Goal: Information Seeking & Learning: Learn about a topic

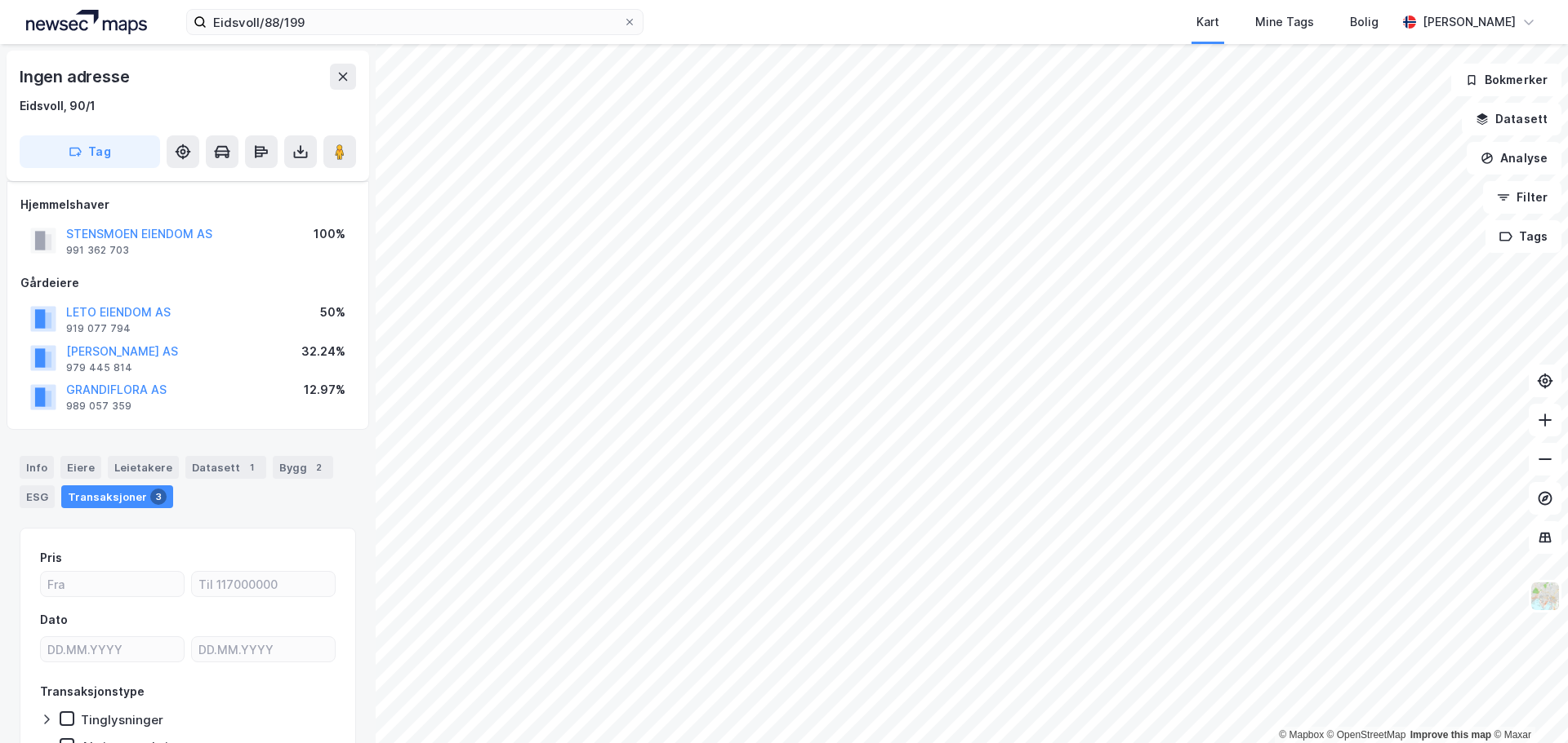
scroll to position [13, 0]
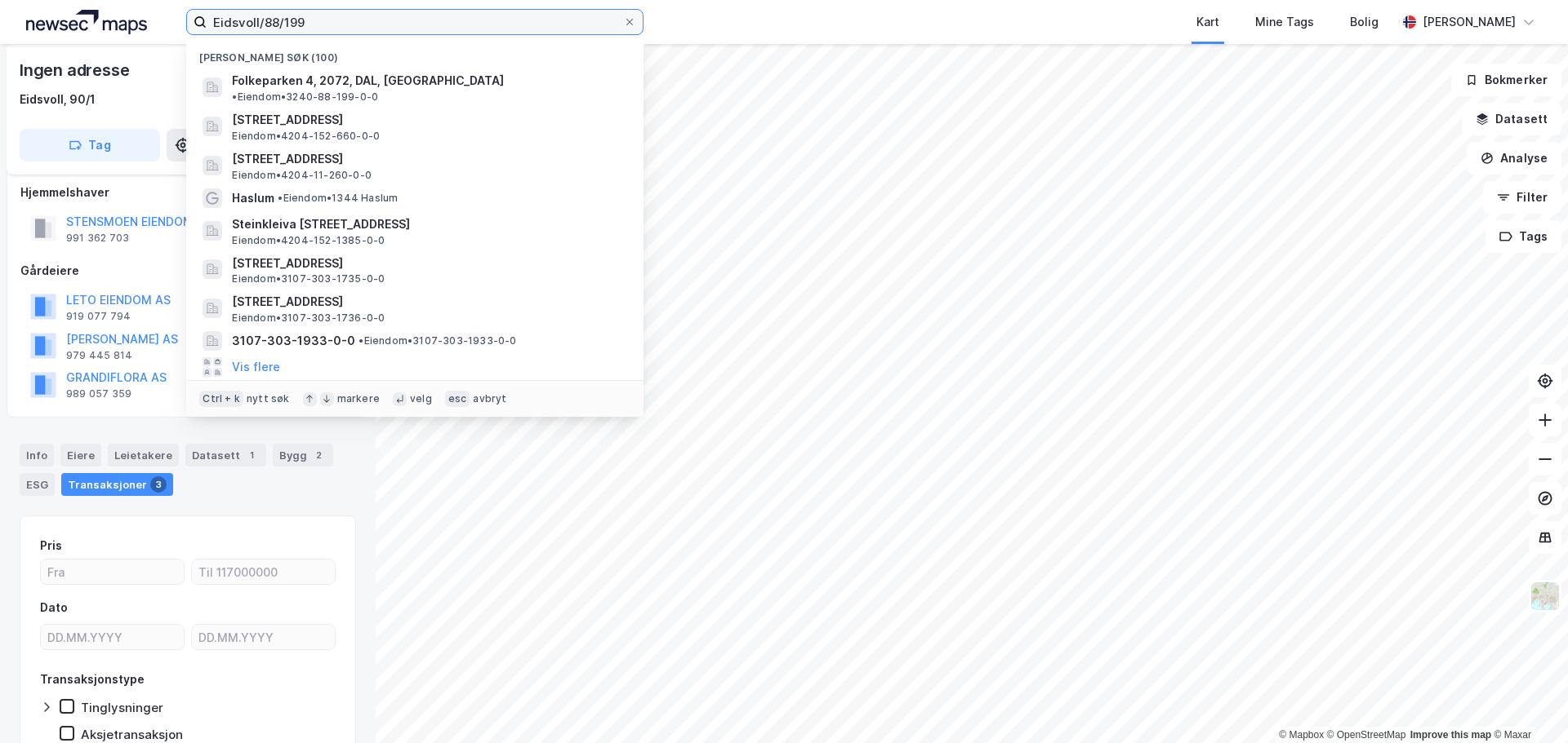
drag, startPoint x: 361, startPoint y: 25, endPoint x: 156, endPoint y: 13, distance: 205.4
click at [156, 13] on div "Eidsvoll/88/199 Nylige søk (100) Folkeparken 4, 2072, DAL, [GEOGRAPHIC_DATA] • …" at bounding box center [784, 22] width 1568 height 44
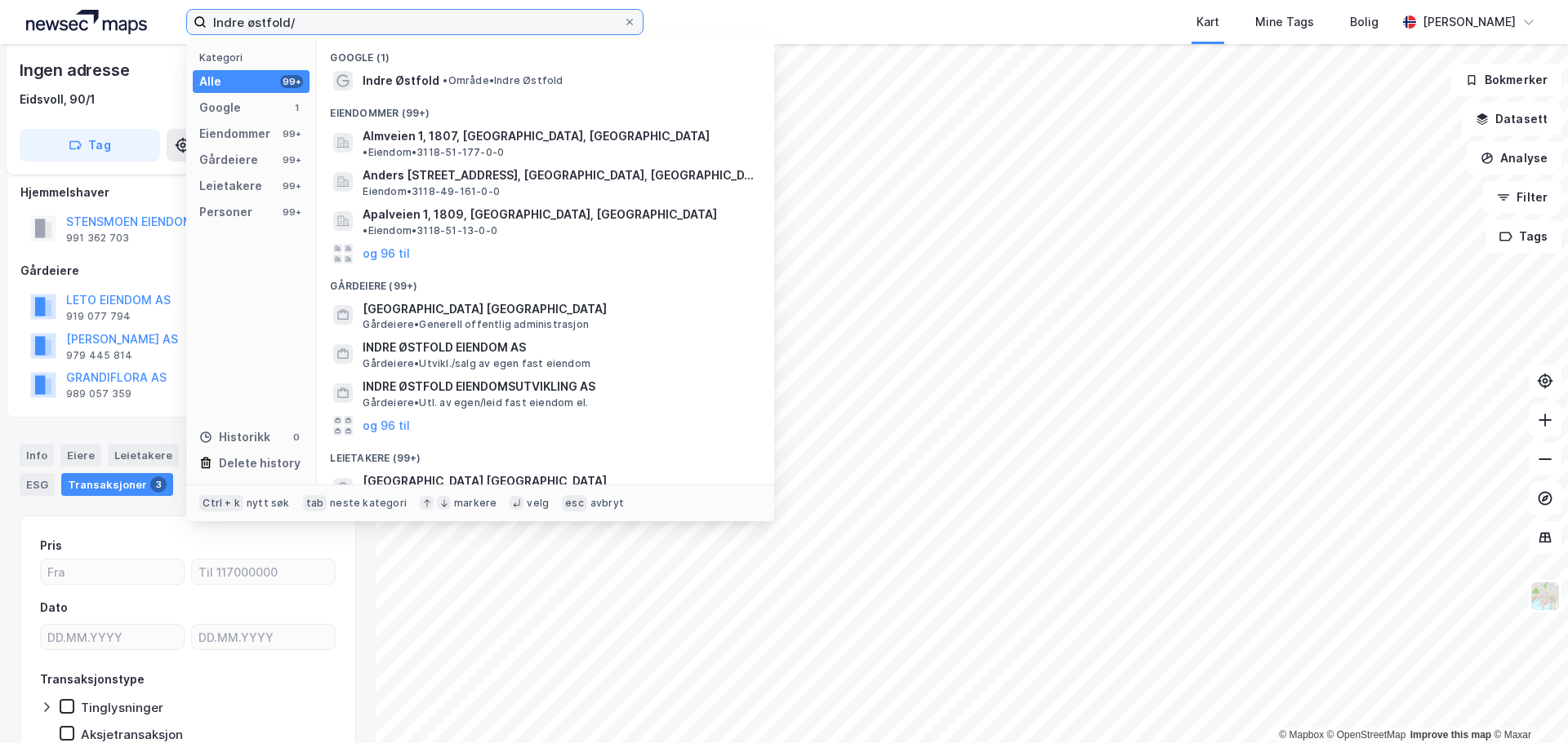
click at [357, 24] on input "Indre østfold/" at bounding box center [414, 22] width 416 height 24
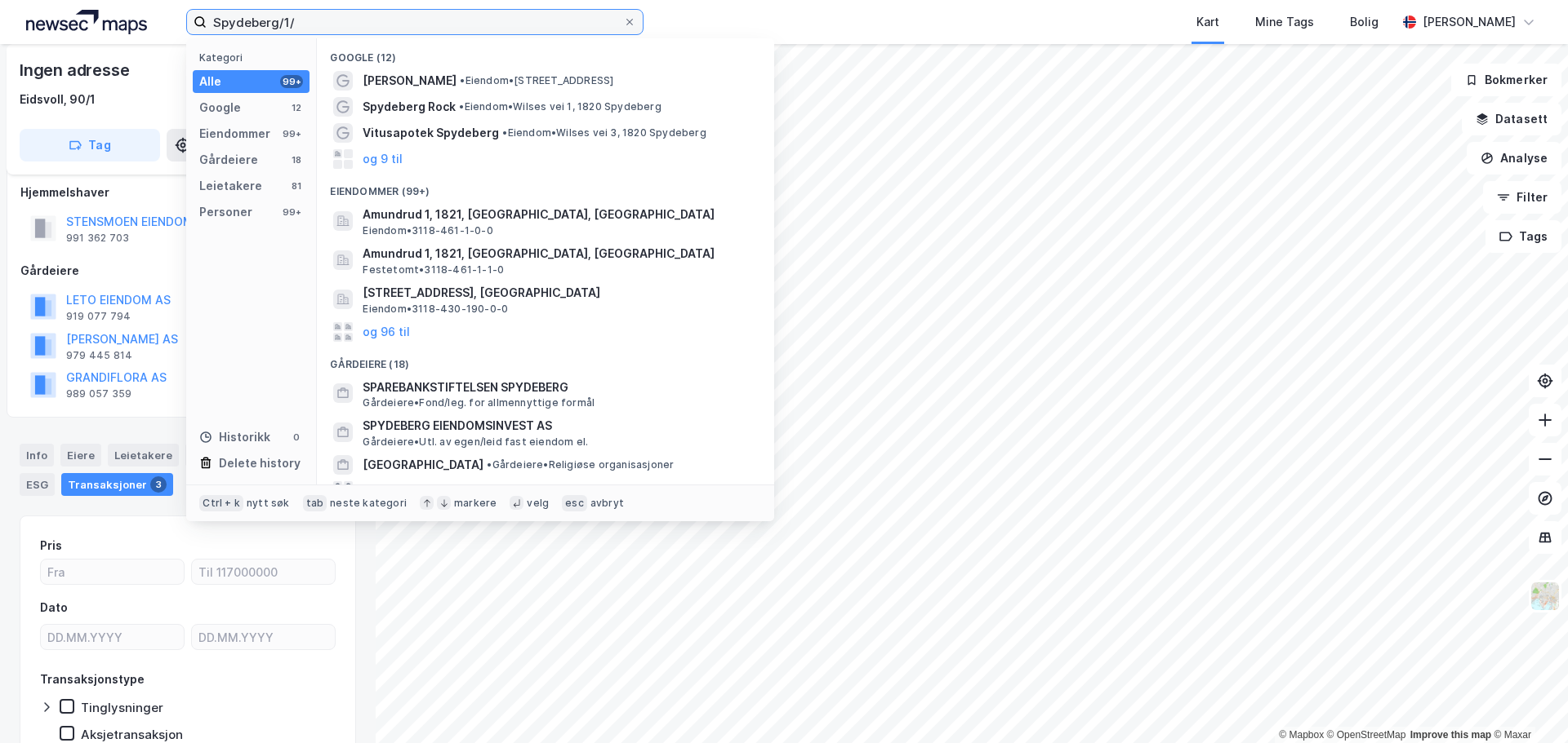
drag, startPoint x: 296, startPoint y: 23, endPoint x: 35, endPoint y: -1, distance: 262.1
click at [35, 0] on html "Spydeberg/1/ Kategori Alle 99+ Google 12 Eiendommer 99+ Gårdeiere 18 Leietakere…" at bounding box center [784, 372] width 1568 height 743
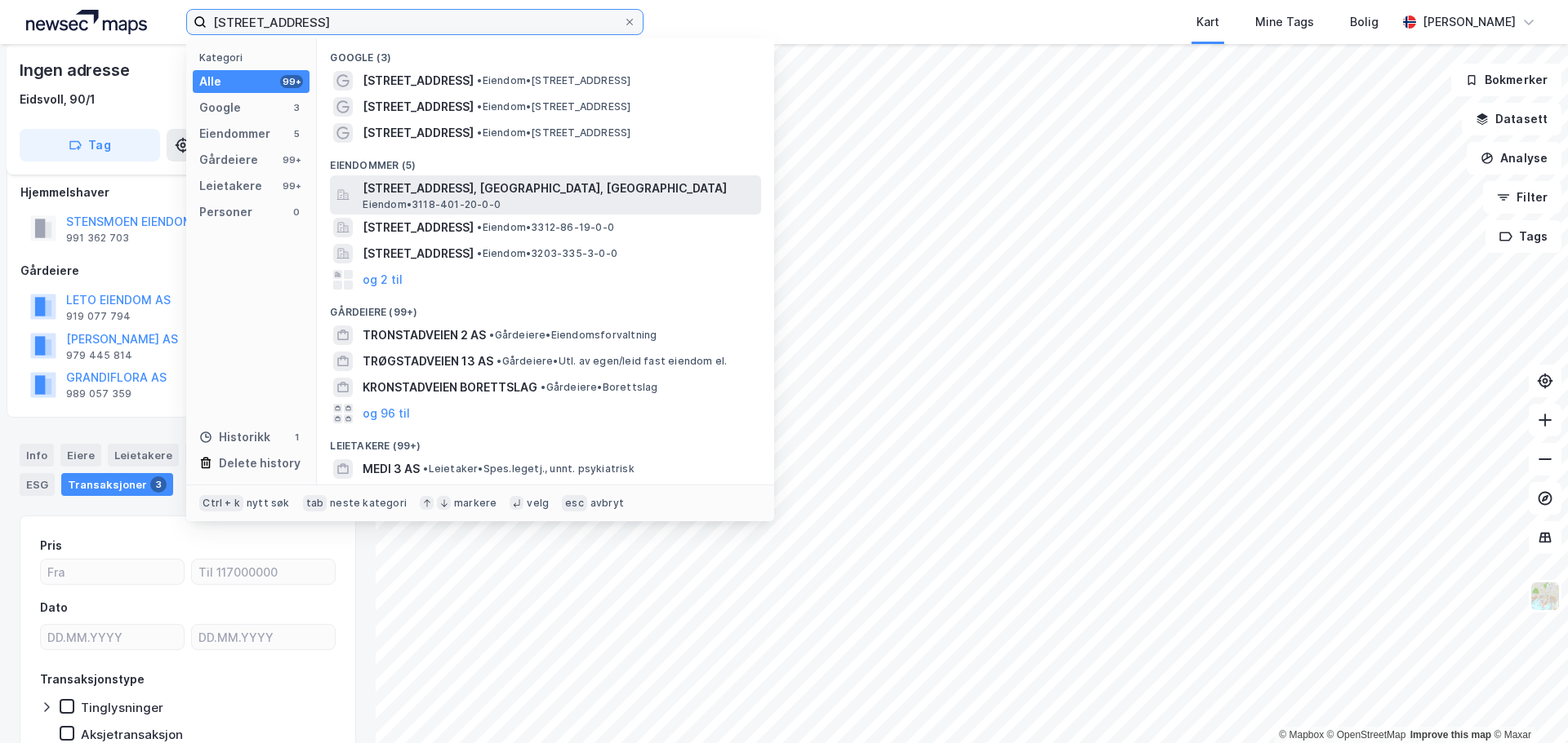
type input "[STREET_ADDRESS]"
click at [573, 192] on span "[STREET_ADDRESS], [GEOGRAPHIC_DATA], [GEOGRAPHIC_DATA]" at bounding box center [558, 188] width 392 height 19
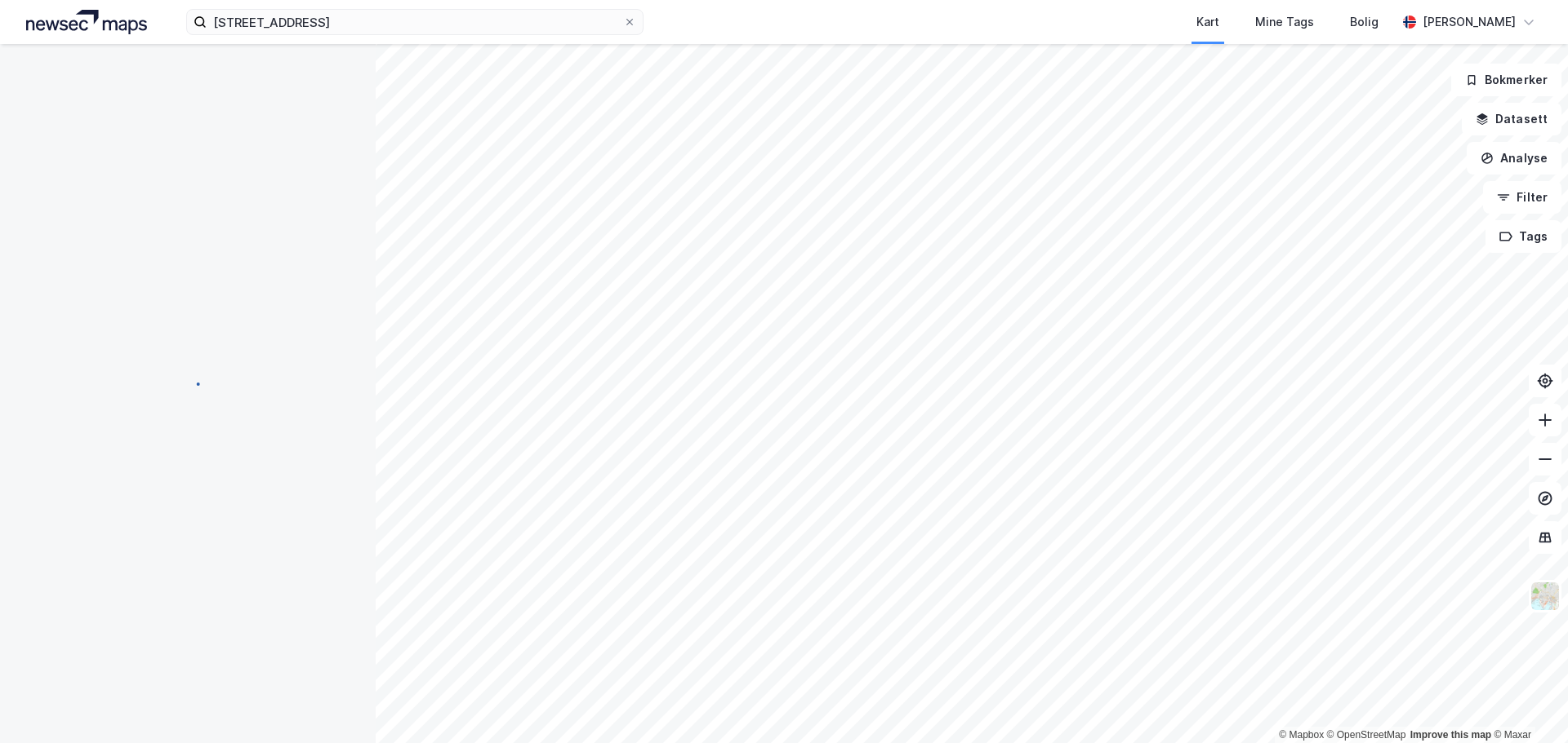
scroll to position [13, 0]
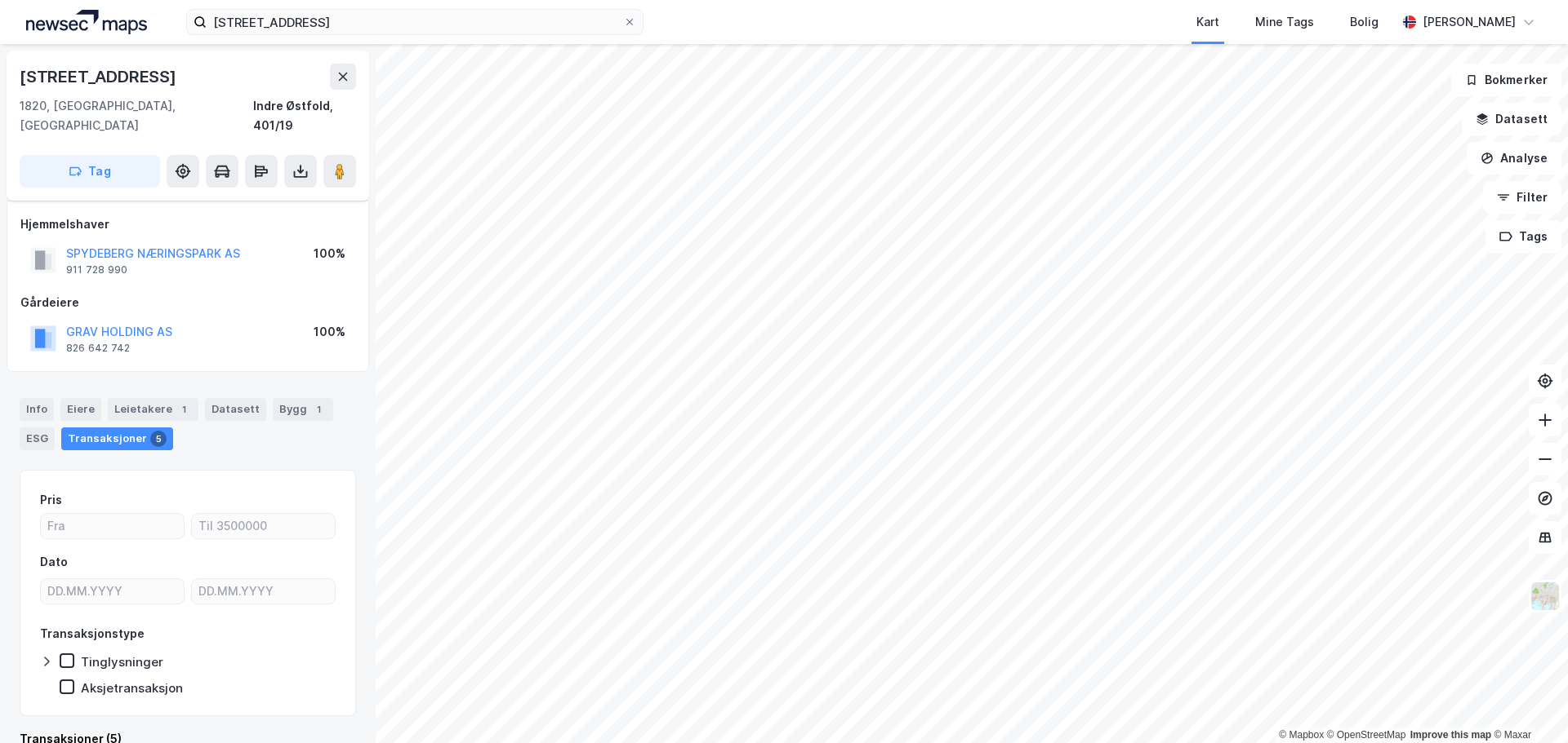
scroll to position [13, 0]
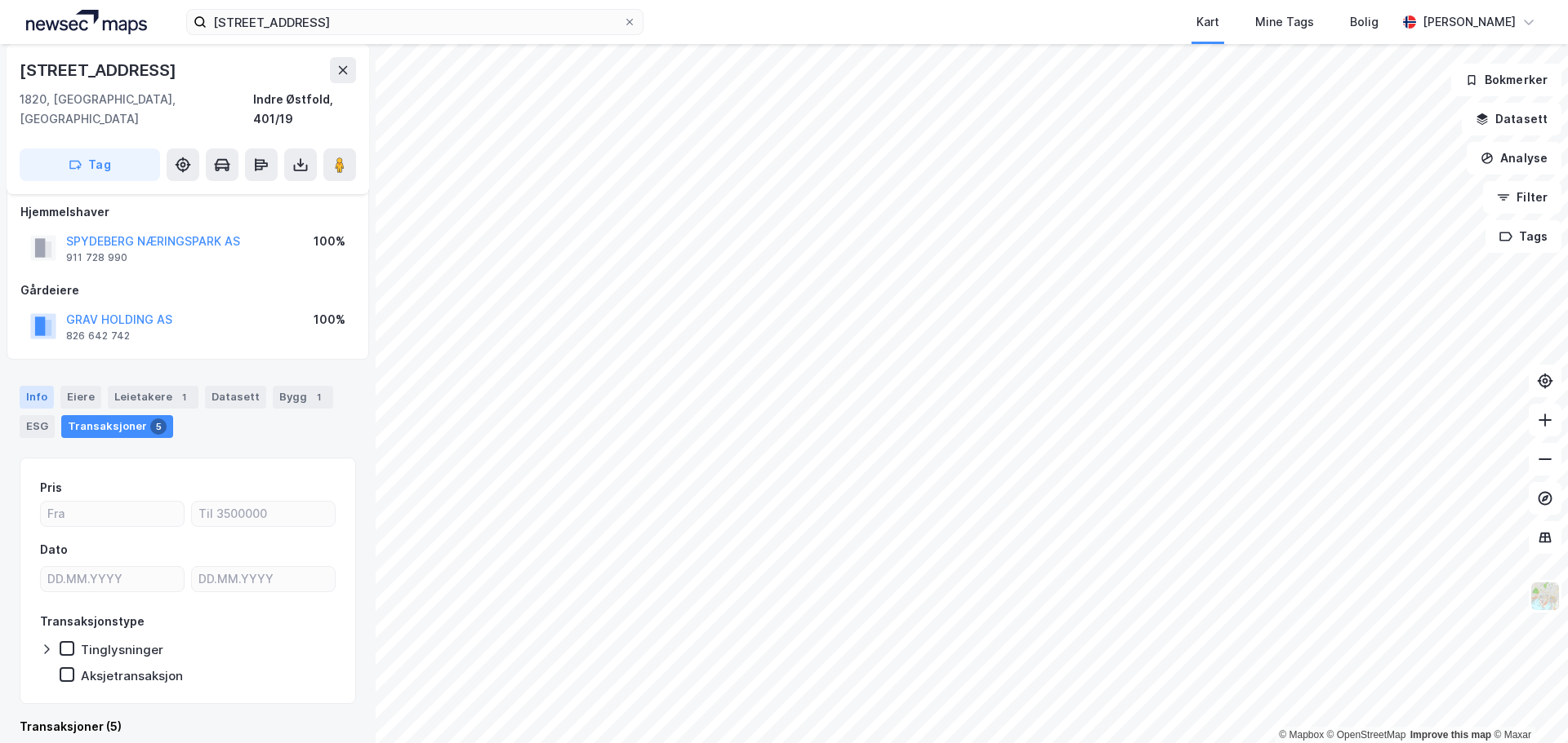
click at [38, 386] on div "Info" at bounding box center [36, 397] width 34 height 23
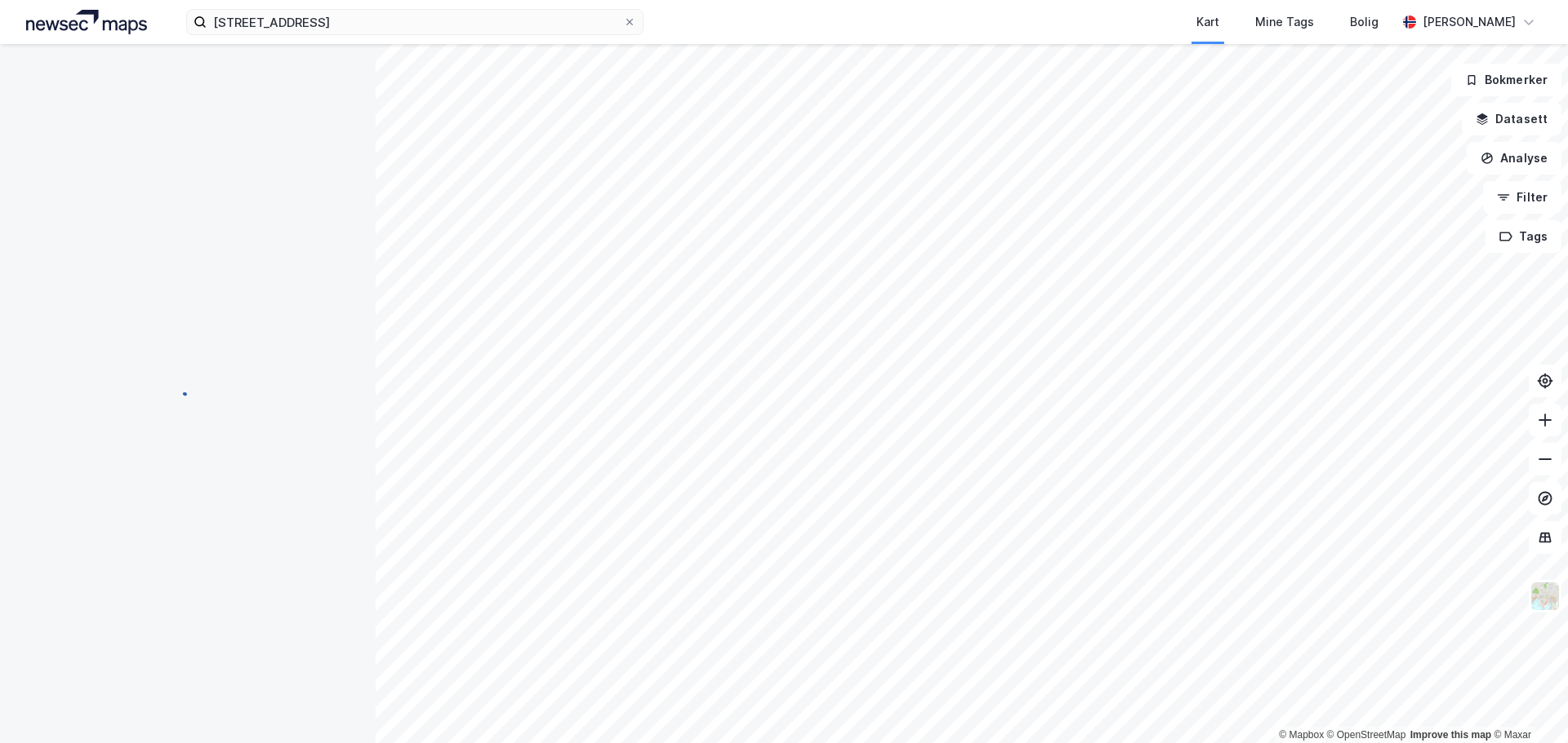
scroll to position [13, 0]
